Goal: Navigation & Orientation: Find specific page/section

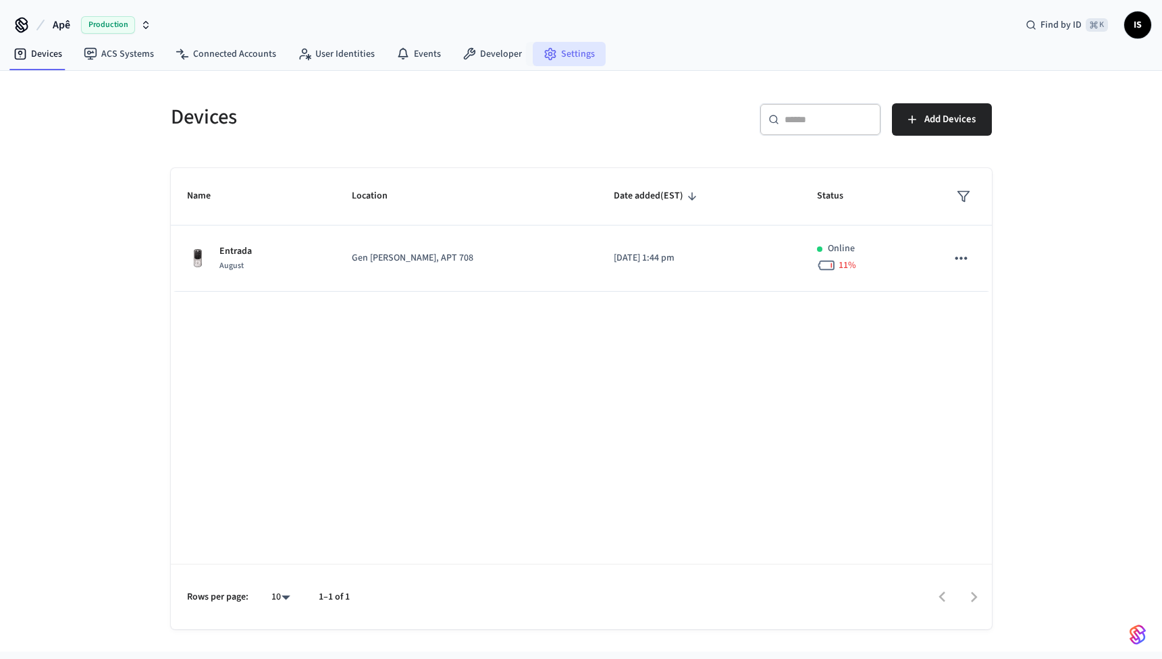
click at [562, 57] on link "Settings" at bounding box center [569, 54] width 73 height 24
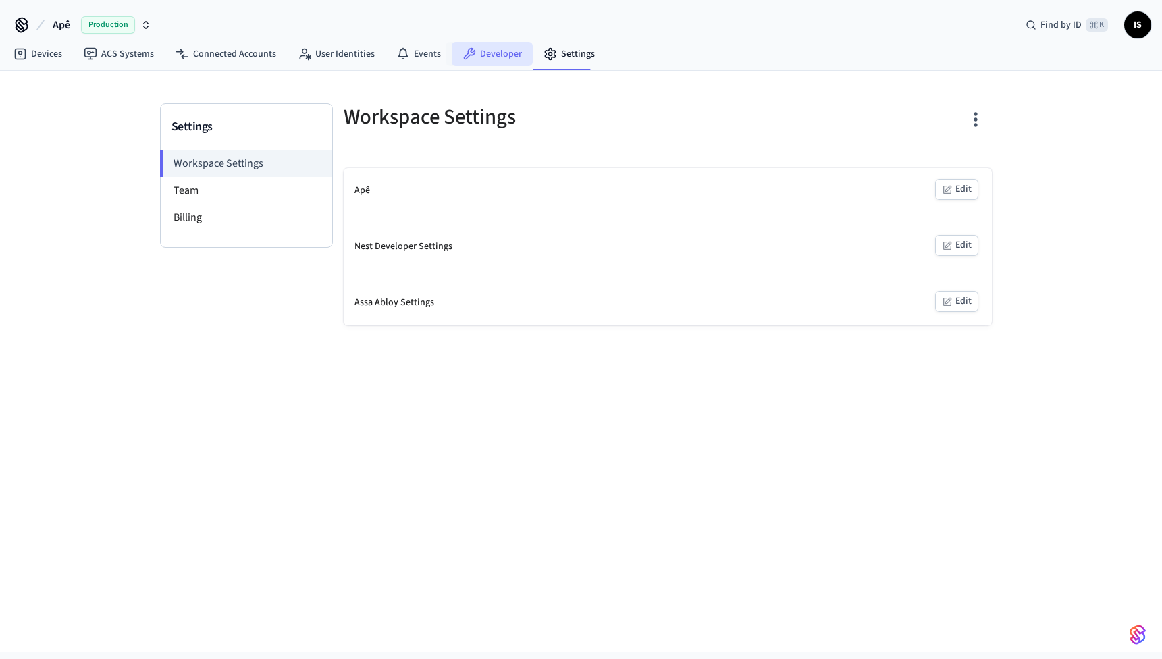
click at [504, 53] on link "Developer" at bounding box center [492, 54] width 81 height 24
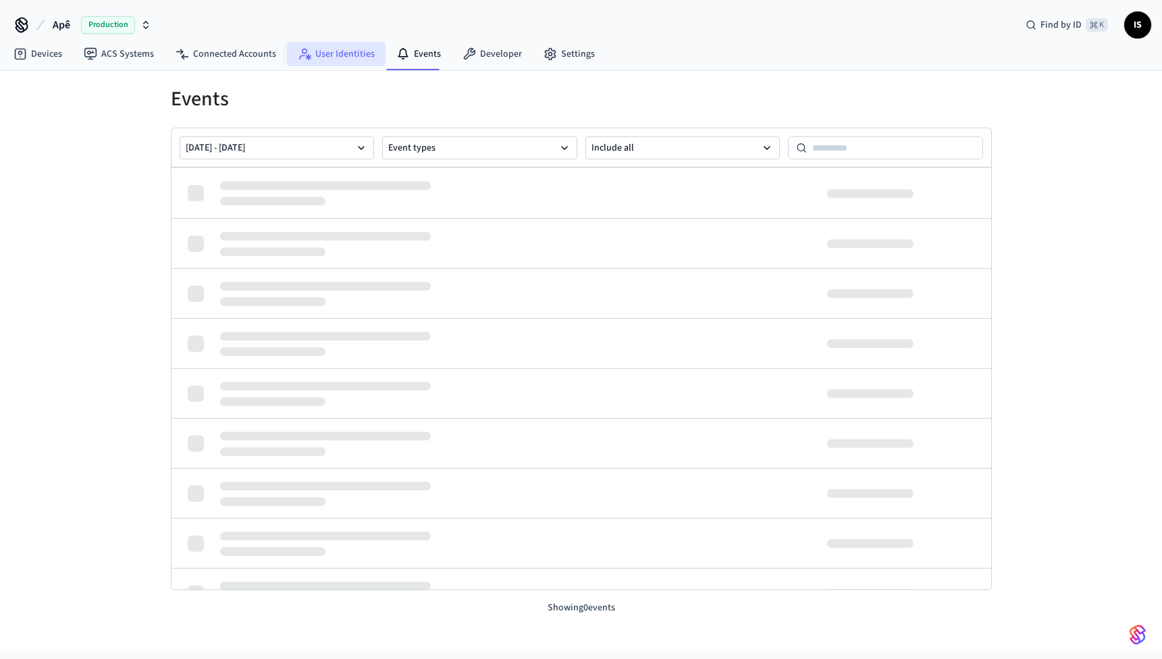
click at [335, 53] on link "User Identities" at bounding box center [336, 54] width 99 height 24
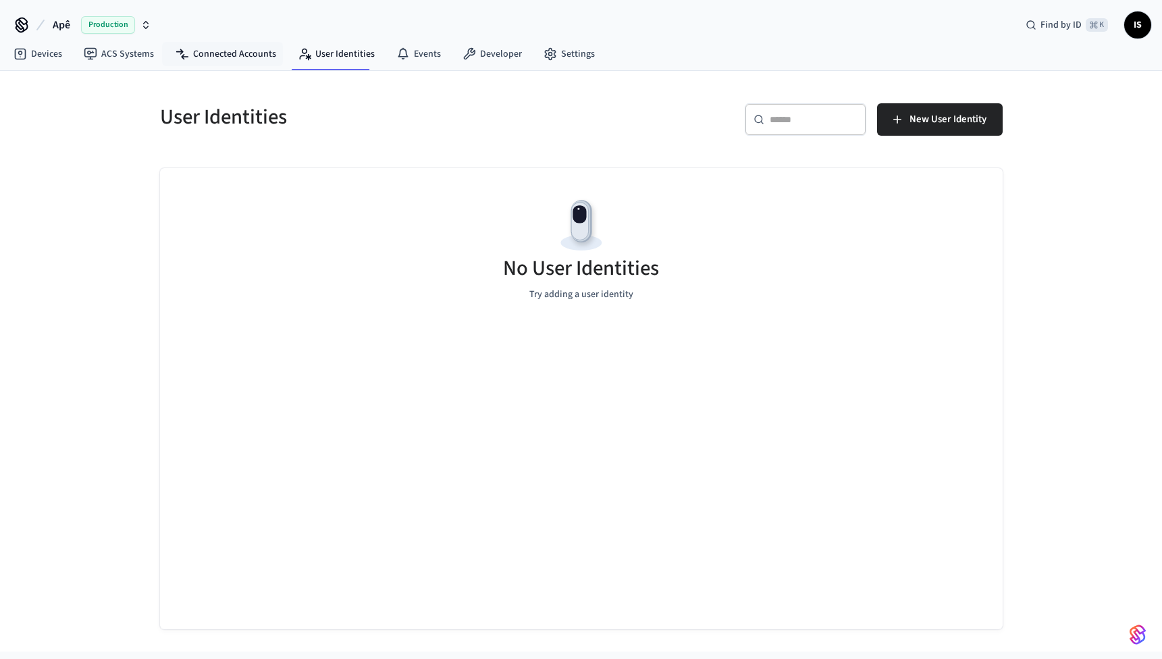
click at [251, 52] on link "Connected Accounts" at bounding box center [226, 54] width 122 height 24
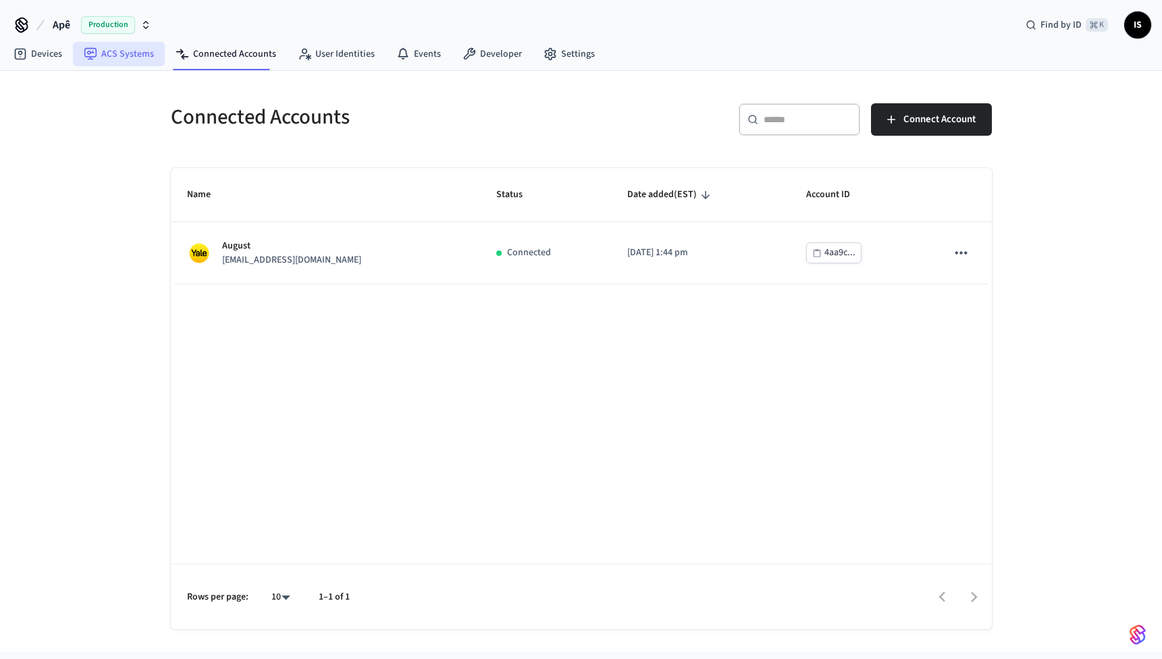
click at [135, 57] on link "ACS Systems" at bounding box center [119, 54] width 92 height 24
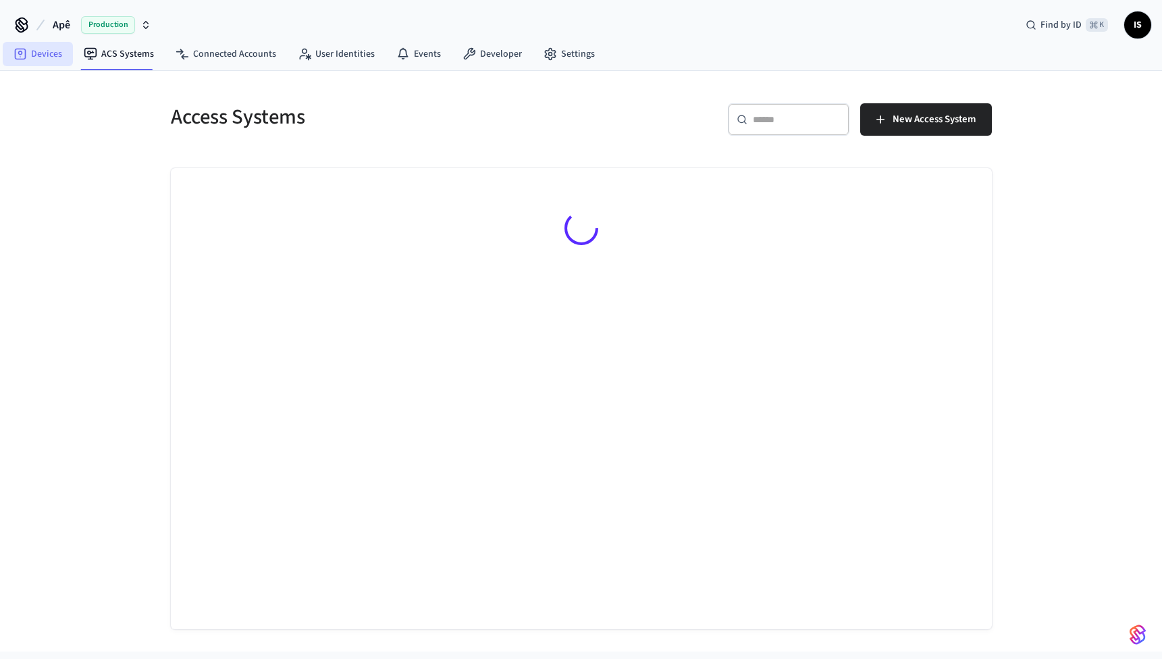
click at [72, 57] on link "Devices" at bounding box center [38, 54] width 70 height 24
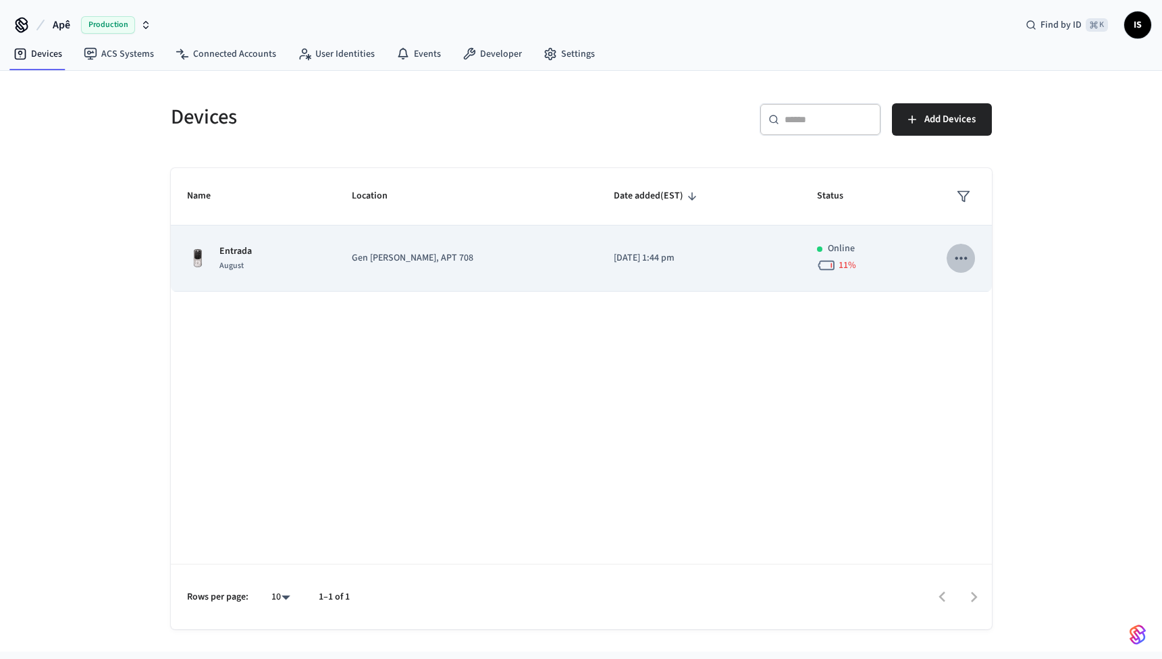
click at [961, 257] on icon "sticky table" at bounding box center [961, 258] width 18 height 18
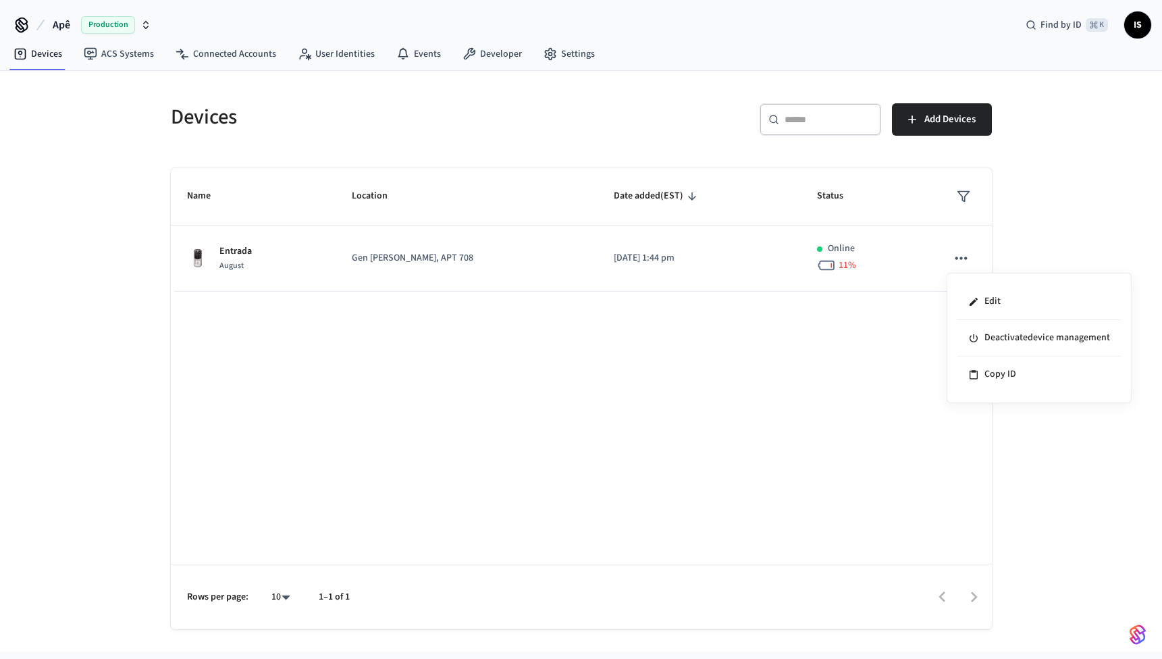
click at [1018, 243] on div at bounding box center [581, 329] width 1162 height 659
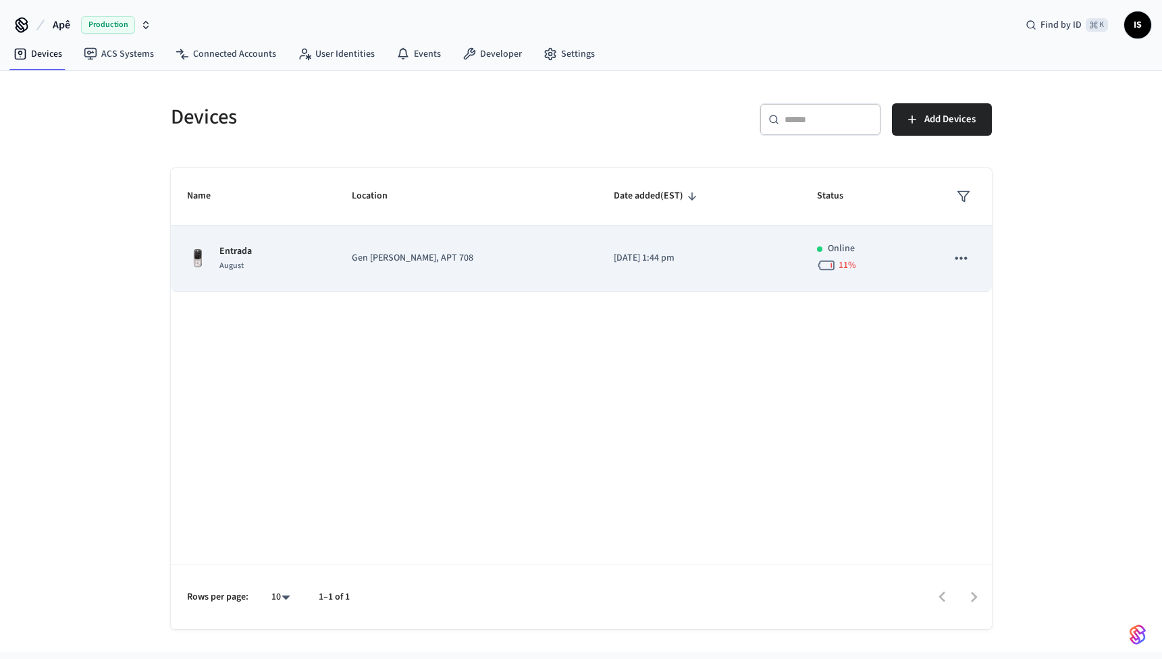
click at [962, 259] on icon "sticky table" at bounding box center [961, 258] width 18 height 18
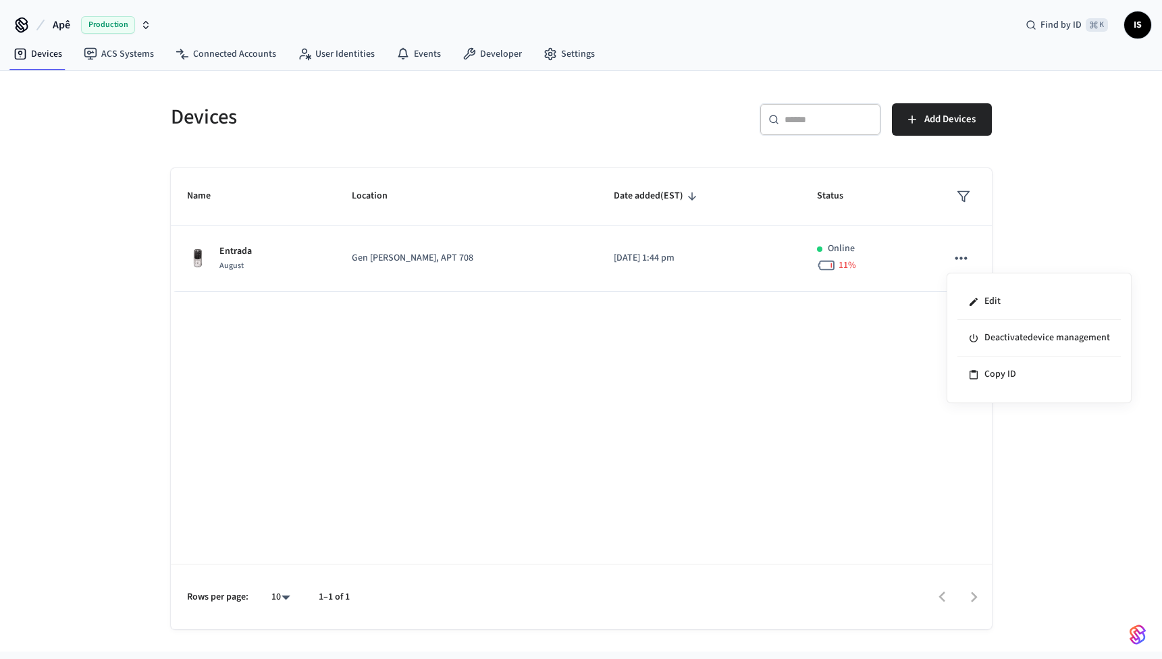
click at [1012, 249] on div at bounding box center [581, 329] width 1162 height 659
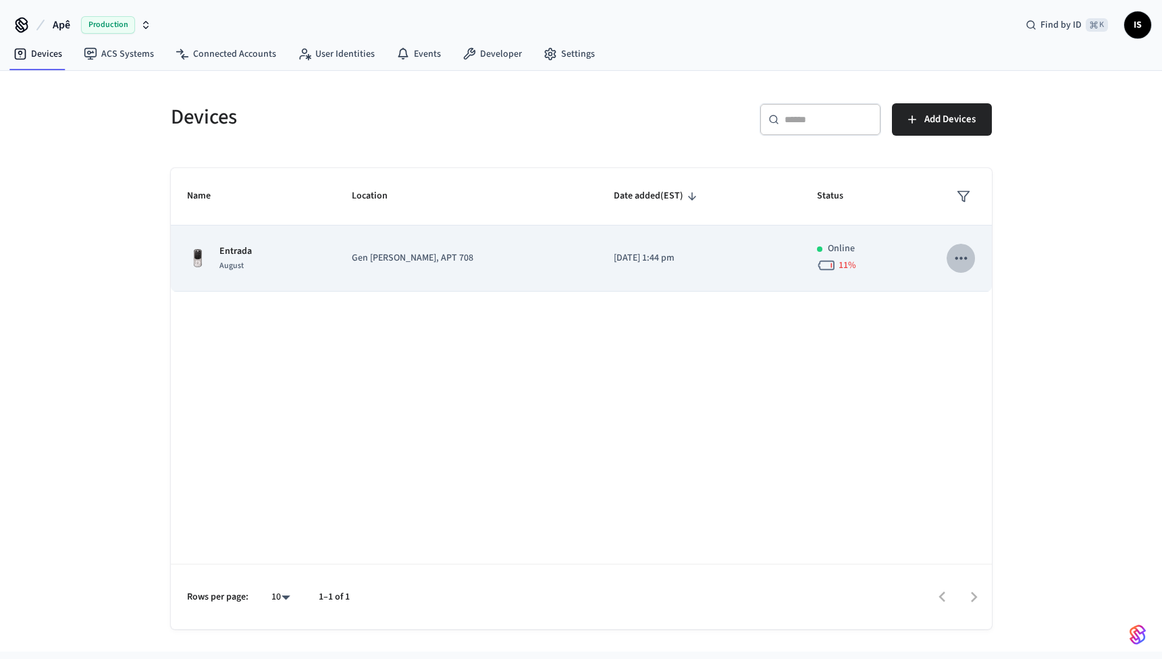
click at [962, 262] on icon "sticky table" at bounding box center [961, 258] width 18 height 18
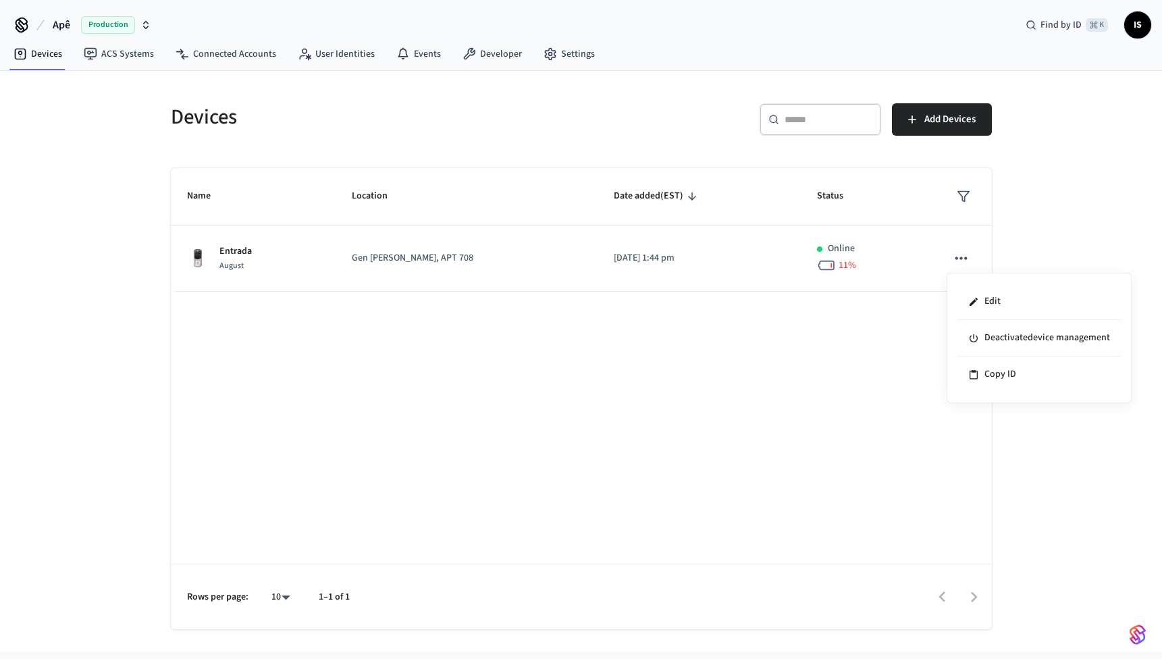
click at [978, 246] on div at bounding box center [581, 329] width 1162 height 659
click at [911, 117] on icon "button" at bounding box center [912, 120] width 14 height 14
click at [254, 51] on link "Connected Accounts" at bounding box center [226, 54] width 122 height 24
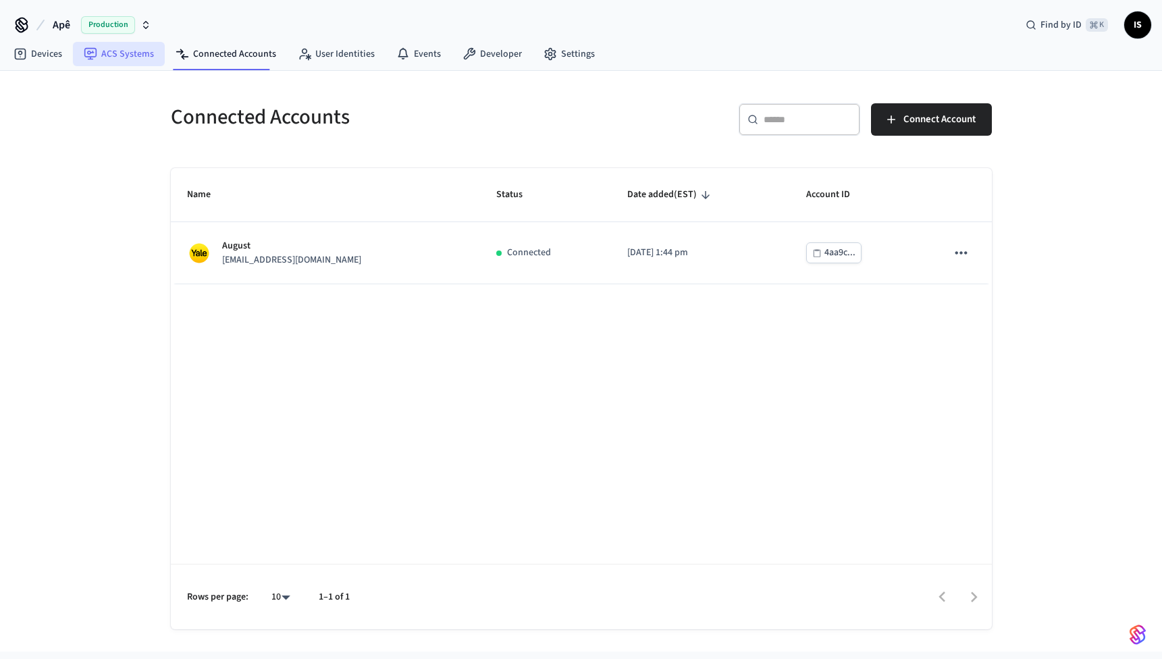
click at [139, 55] on link "ACS Systems" at bounding box center [119, 54] width 92 height 24
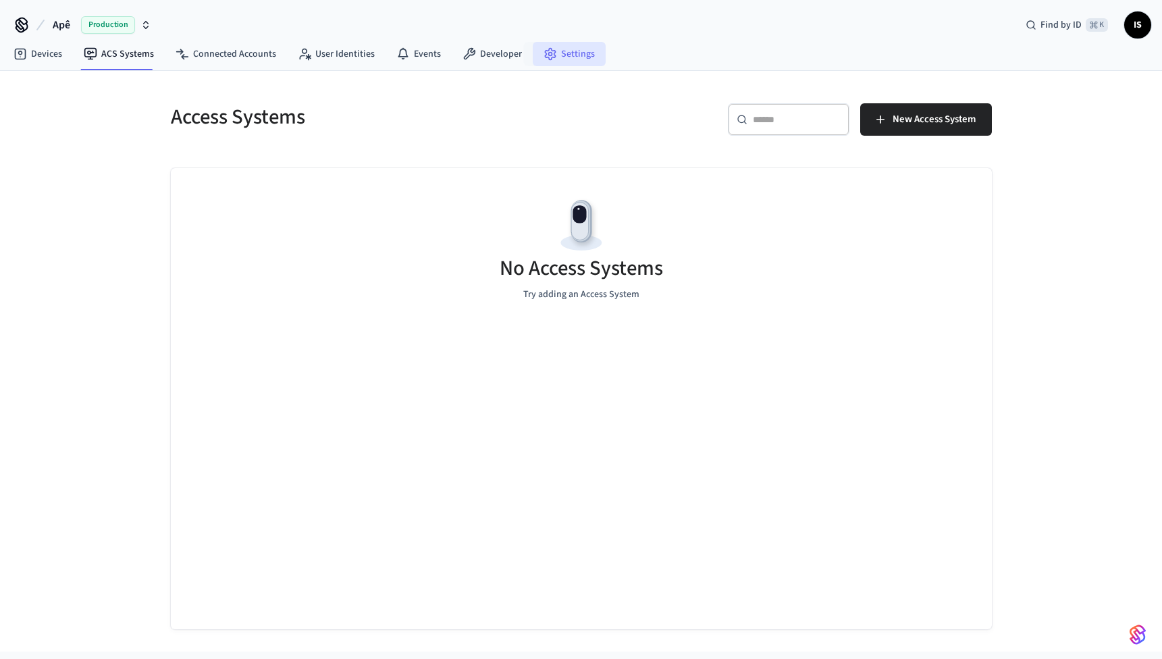
click at [574, 54] on link "Settings" at bounding box center [569, 54] width 73 height 24
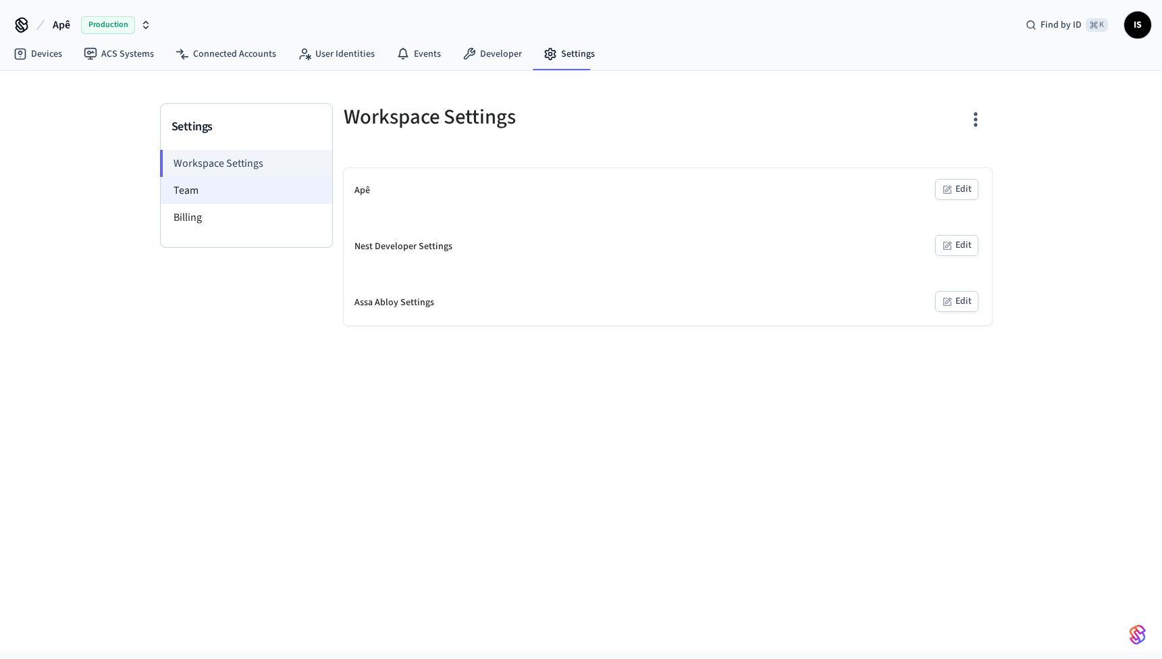
click at [196, 199] on li "Team" at bounding box center [247, 190] width 172 height 27
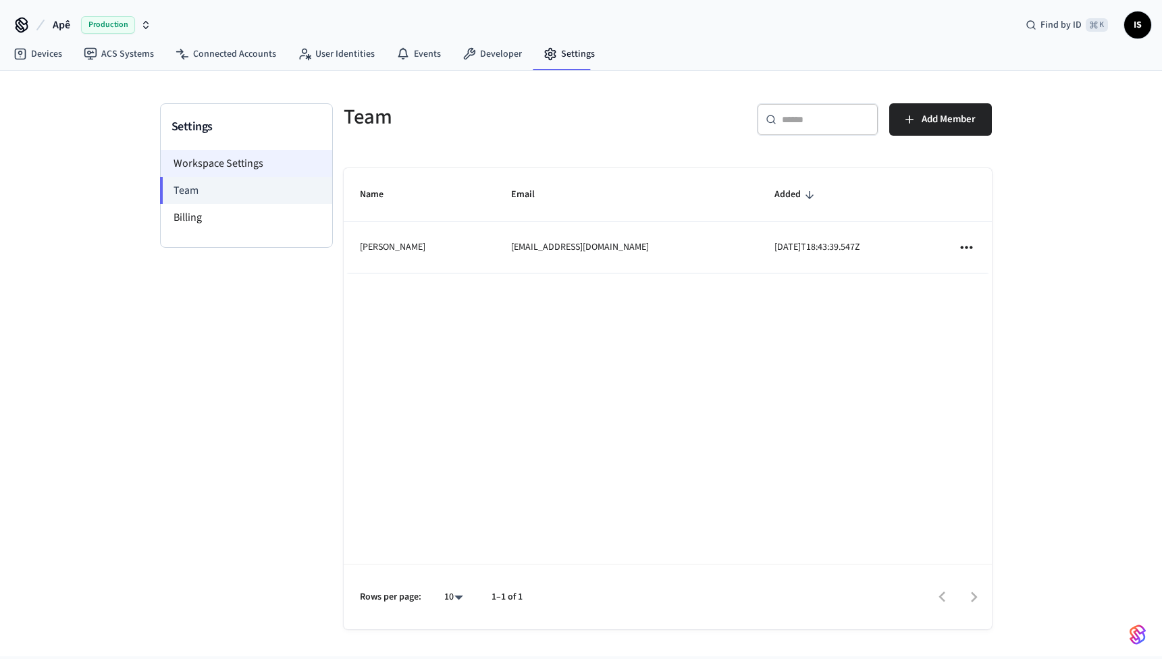
click at [240, 165] on li "Workspace Settings" at bounding box center [247, 163] width 172 height 27
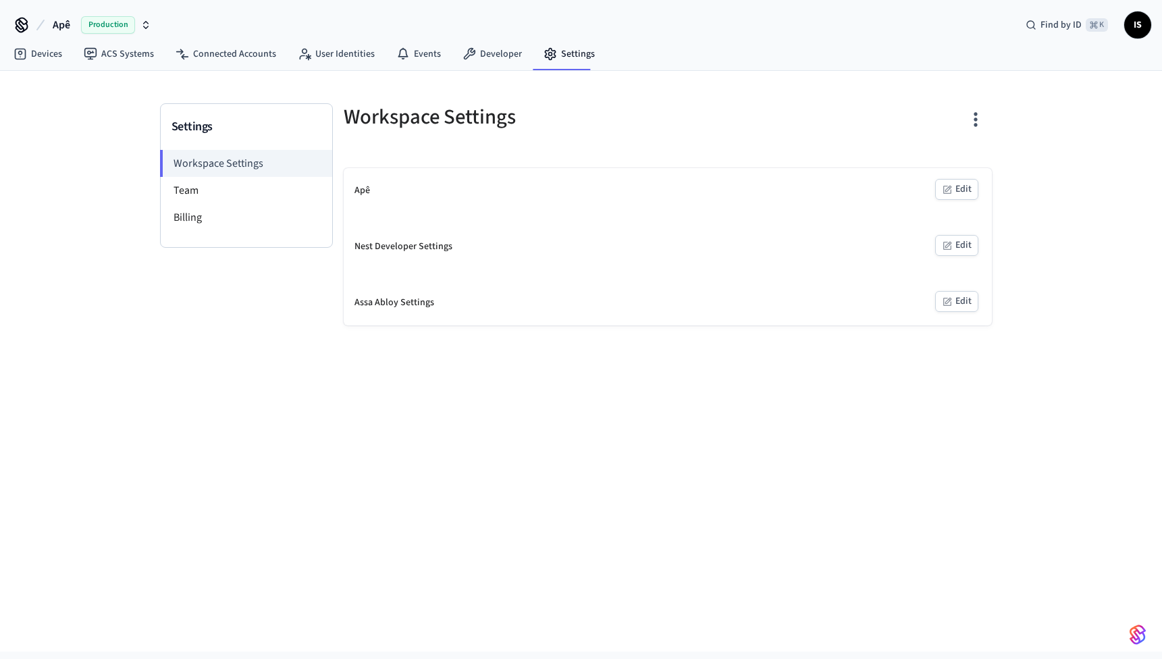
click at [976, 126] on icon "button" at bounding box center [975, 120] width 3 height 14
click at [972, 128] on div at bounding box center [581, 329] width 1162 height 659
click at [974, 118] on icon "button" at bounding box center [975, 120] width 3 height 14
click at [974, 118] on div at bounding box center [581, 329] width 1162 height 659
click at [148, 22] on icon "button" at bounding box center [145, 25] width 11 height 11
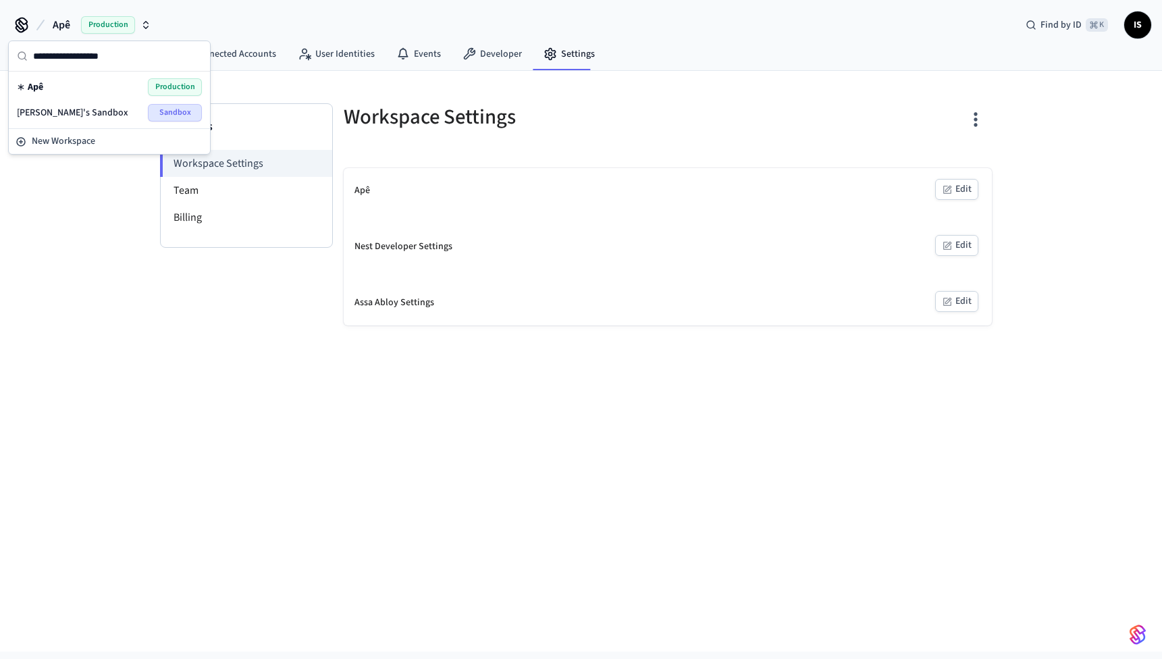
click at [18, 20] on icon at bounding box center [21, 23] width 11 height 11
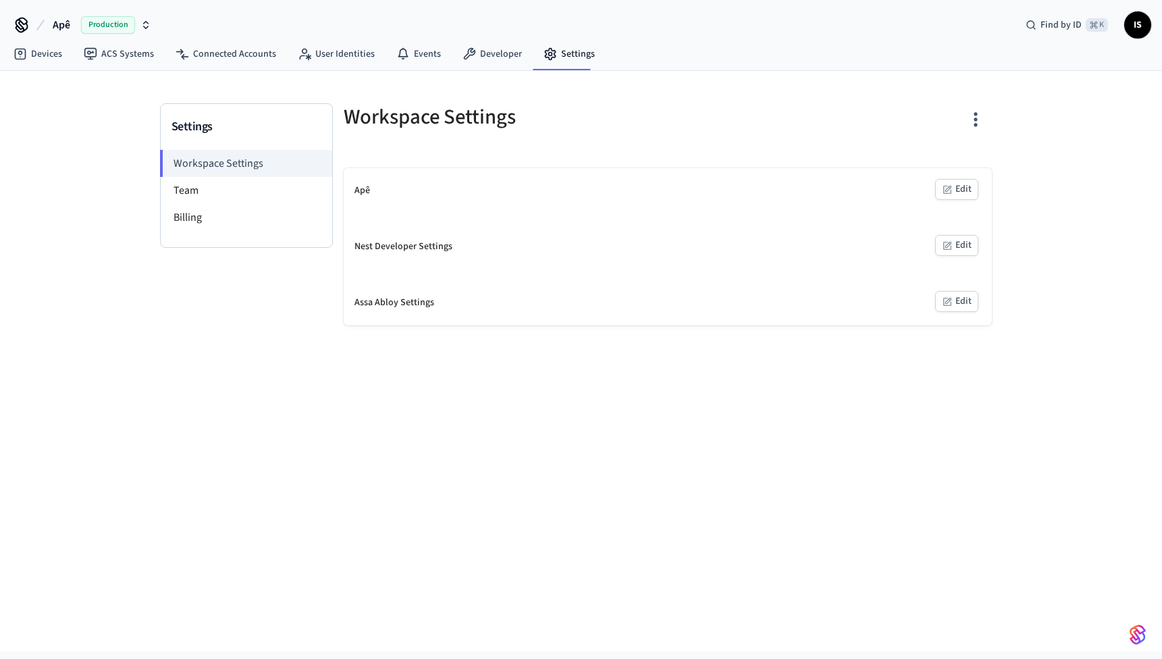
click at [149, 26] on icon "button" at bounding box center [145, 25] width 11 height 11
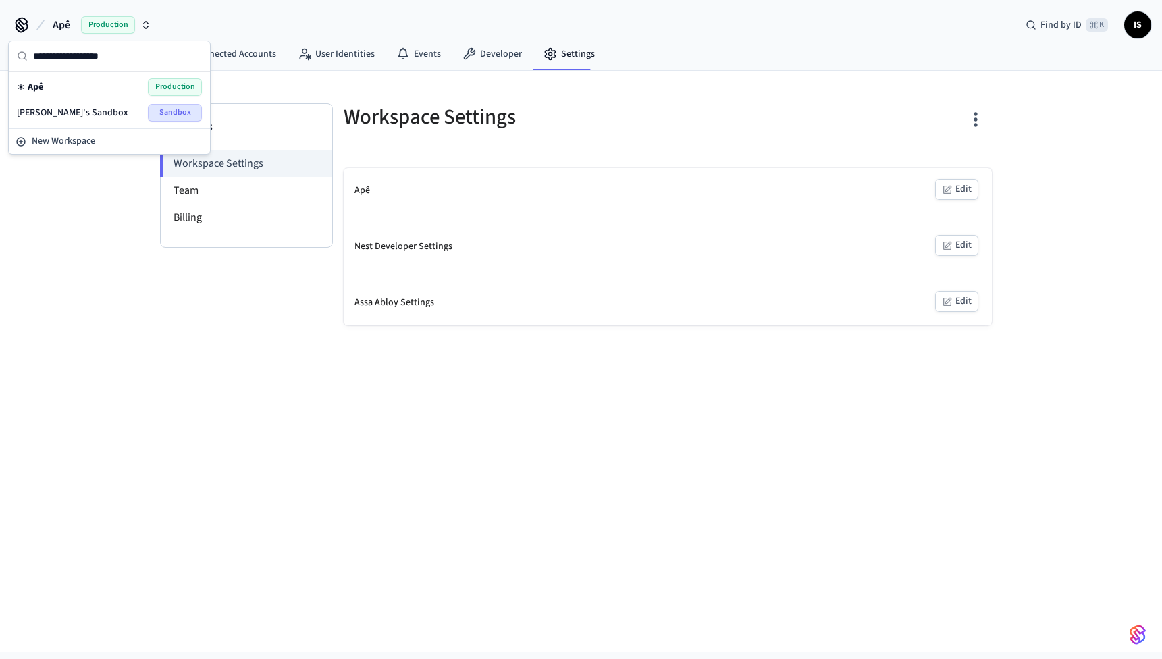
click at [335, 28] on div "Apê Production Find by ID ⌘ K IS" at bounding box center [581, 19] width 1162 height 39
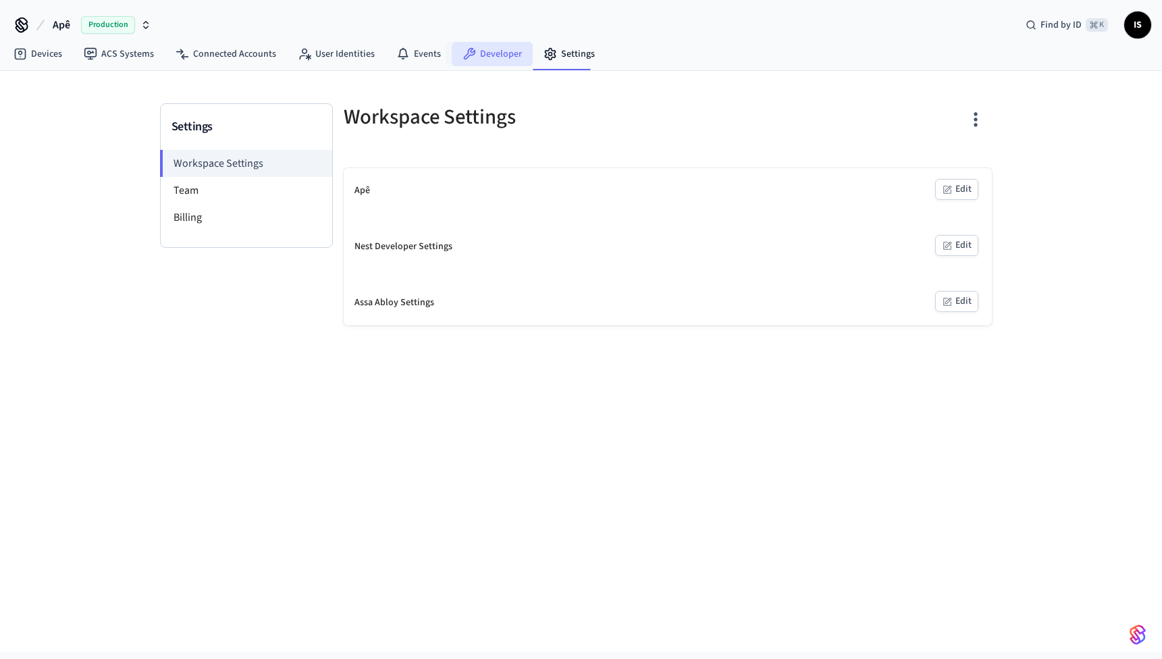
click at [504, 59] on link "Developer" at bounding box center [492, 54] width 81 height 24
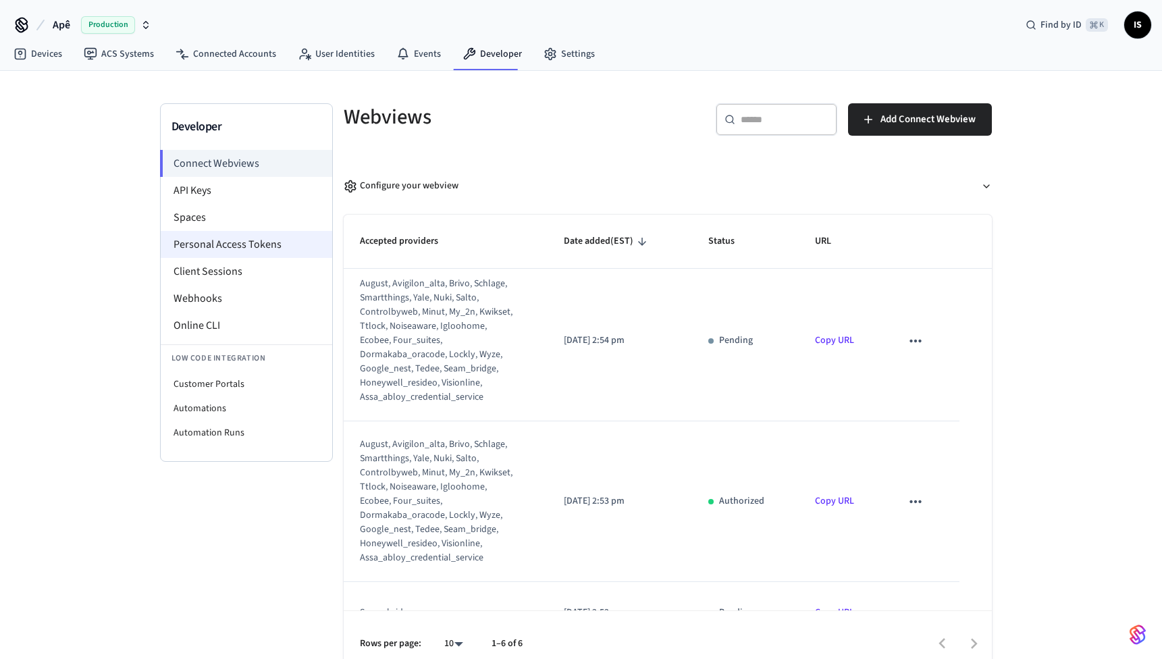
scroll to position [315, 0]
click at [224, 194] on li "API Keys" at bounding box center [247, 190] width 172 height 27
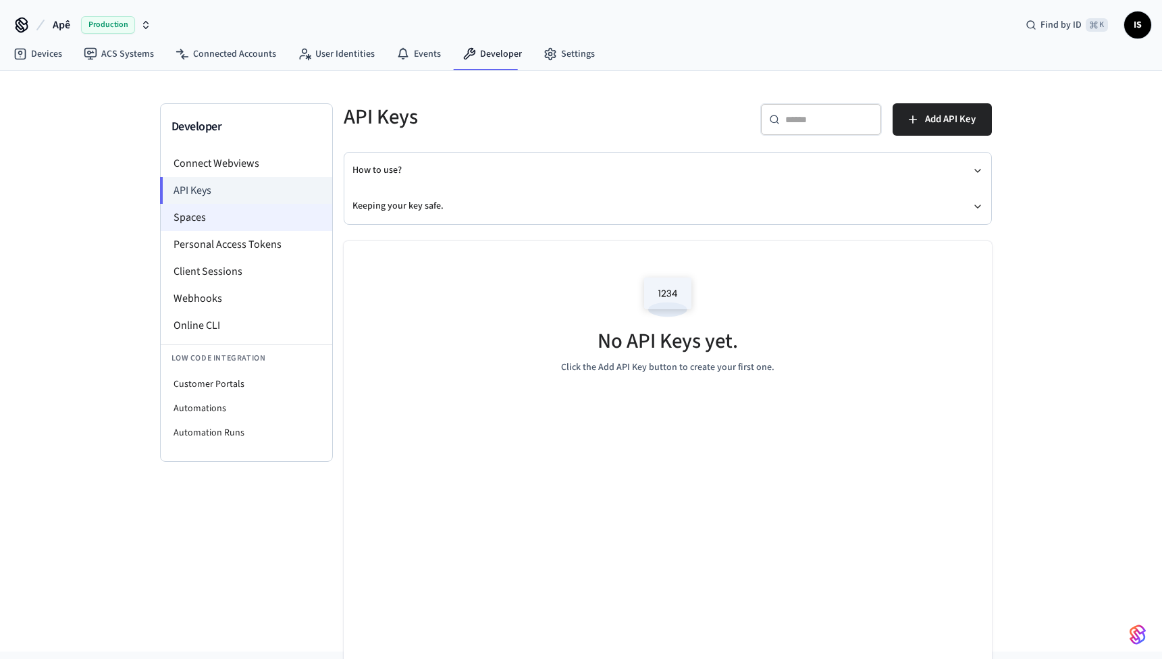
click at [251, 221] on li "Spaces" at bounding box center [247, 217] width 172 height 27
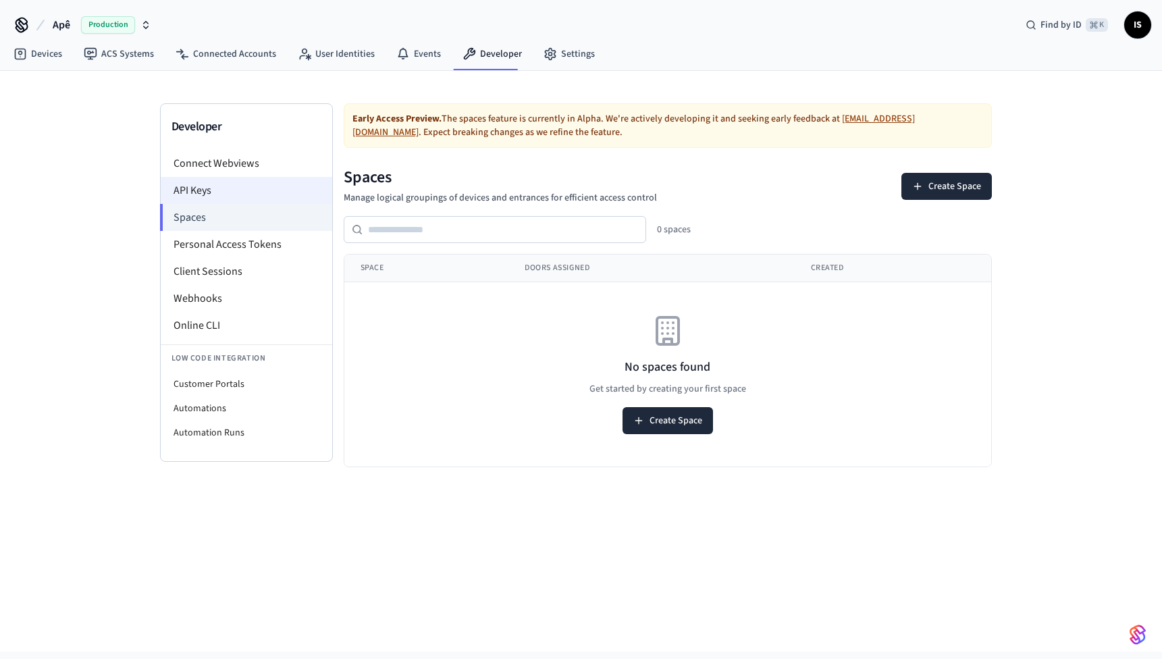
click at [251, 196] on li "API Keys" at bounding box center [247, 190] width 172 height 27
